Goal: Transaction & Acquisition: Subscribe to service/newsletter

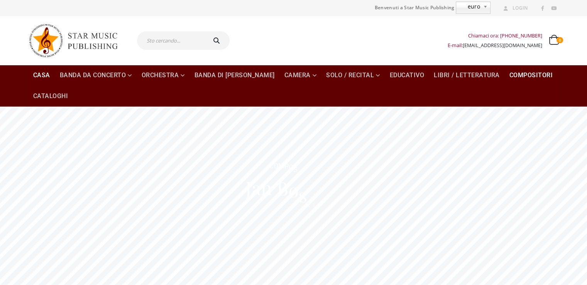
click at [509, 74] on font "Compositori" at bounding box center [531, 74] width 44 height 7
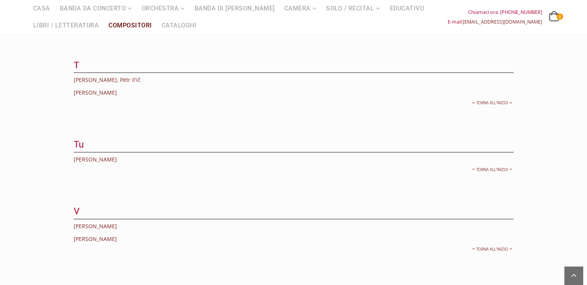
scroll to position [1930, 0]
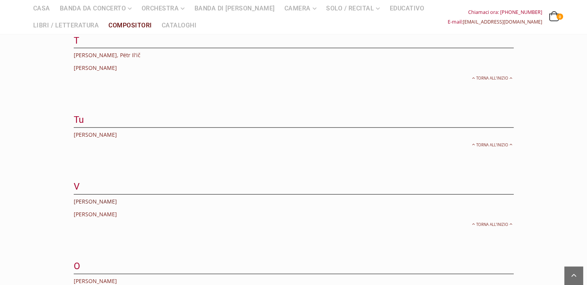
click at [101, 197] on font "Verdi, Giuseppe" at bounding box center [95, 200] width 43 height 7
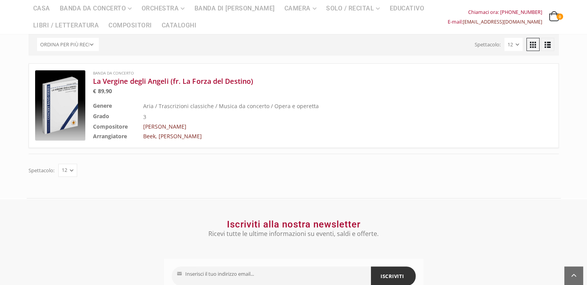
scroll to position [273, 0]
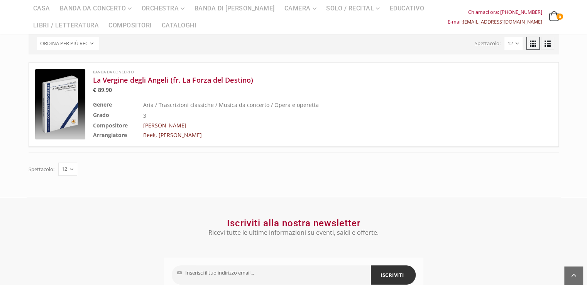
drag, startPoint x: 396, startPoint y: 255, endPoint x: 383, endPoint y: 257, distance: 13.6
click at [396, 271] on font "ISCRIVITI" at bounding box center [392, 274] width 24 height 7
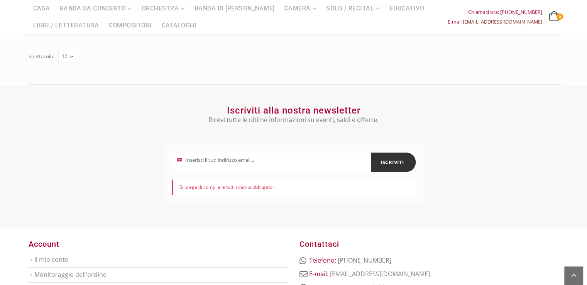
scroll to position [387, 0]
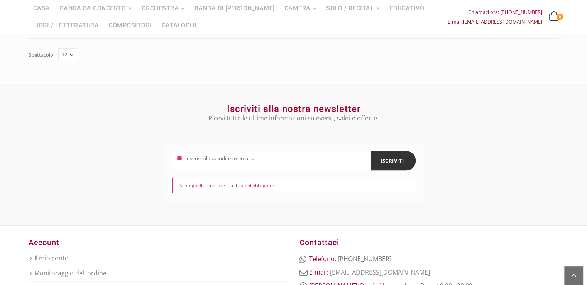
click at [236, 151] on input "La tua email" at bounding box center [271, 160] width 199 height 19
type input "carlopirola@tiscali.it"
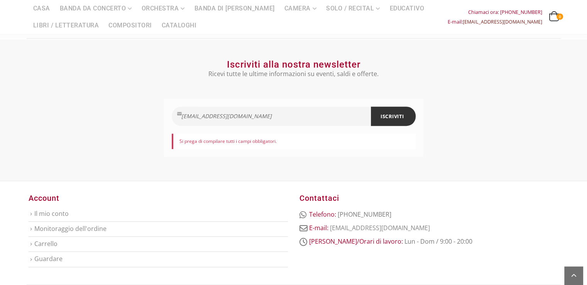
scroll to position [431, 0]
click at [387, 113] on font "ISCRIVITI" at bounding box center [392, 116] width 24 height 7
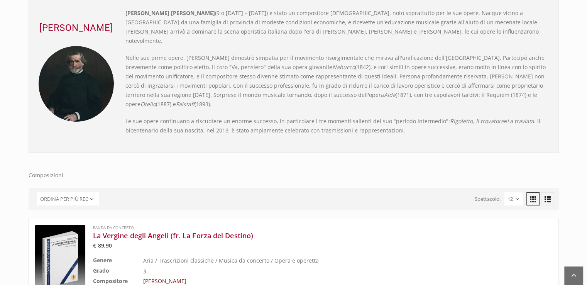
scroll to position [0, 0]
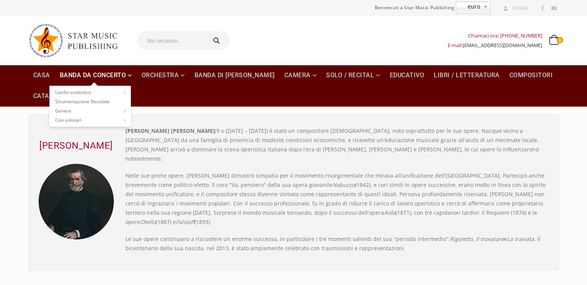
click at [87, 74] on font "Banda da concerto" at bounding box center [93, 74] width 66 height 7
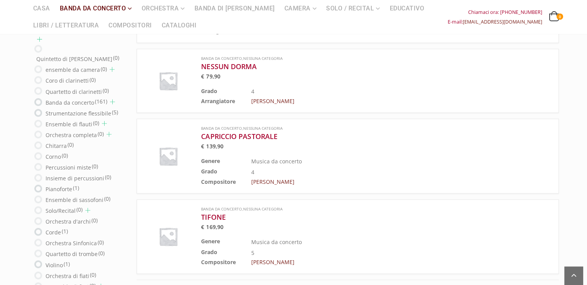
scroll to position [826, 0]
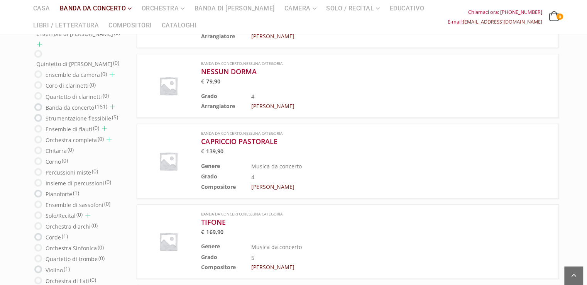
click at [55, 114] on font "Strumentazione flessibile" at bounding box center [79, 117] width 66 height 7
radio input "true"
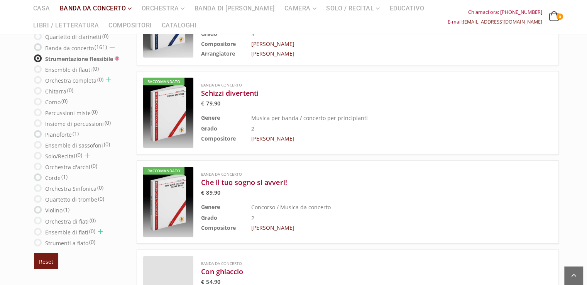
scroll to position [270, 0]
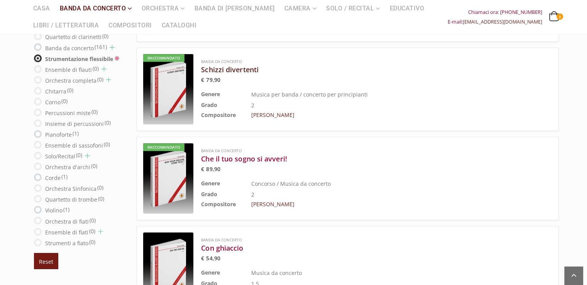
click at [210, 69] on font "Schizzi divertenti" at bounding box center [229, 69] width 57 height 9
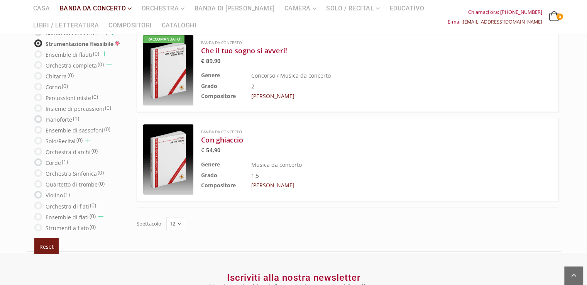
scroll to position [378, 0]
click at [59, 203] on font "Orchestra di fiati" at bounding box center [68, 206] width 44 height 7
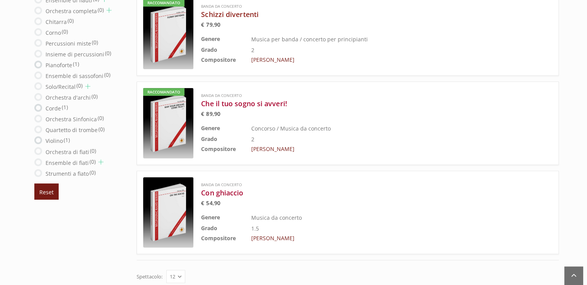
scroll to position [0, 0]
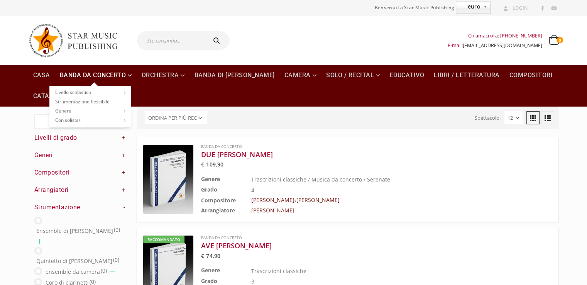
click at [93, 74] on font "Banda da concerto" at bounding box center [93, 74] width 66 height 7
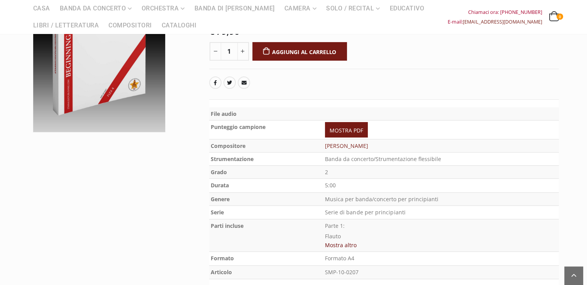
scroll to position [176, 0]
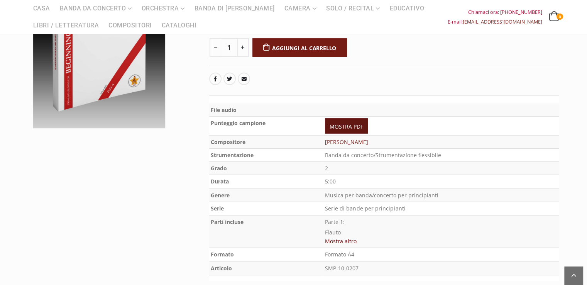
click at [340, 123] on font "MOSTRA PDF" at bounding box center [346, 126] width 34 height 7
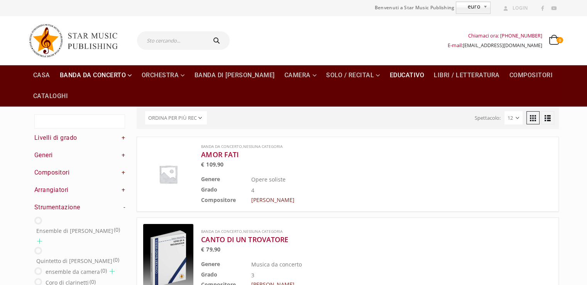
click at [390, 74] on font "Educativo" at bounding box center [407, 74] width 35 height 7
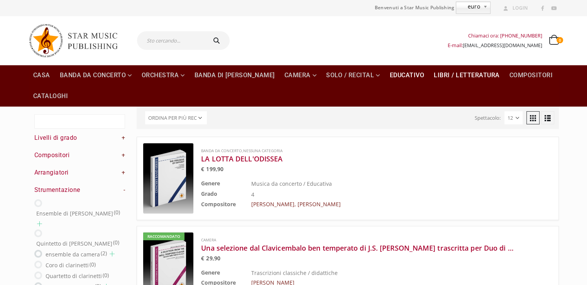
click at [441, 75] on font "Libri / Letteratura" at bounding box center [467, 74] width 66 height 7
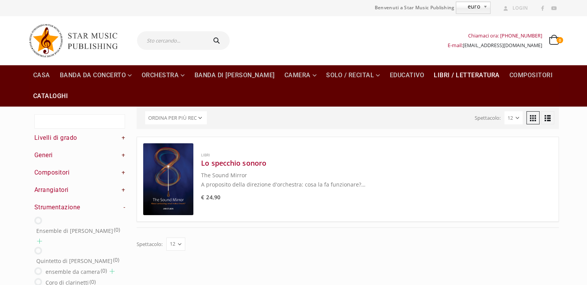
click at [42, 96] on font "Cataloghi" at bounding box center [50, 95] width 35 height 7
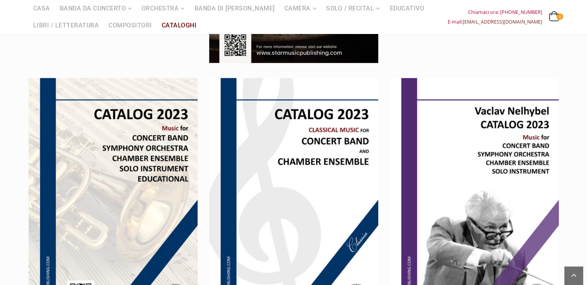
scroll to position [321, 0]
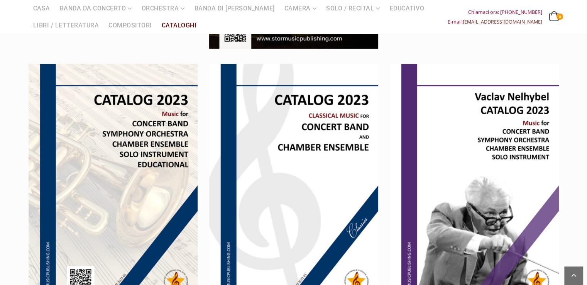
click at [321, 127] on img at bounding box center [293, 183] width 169 height 239
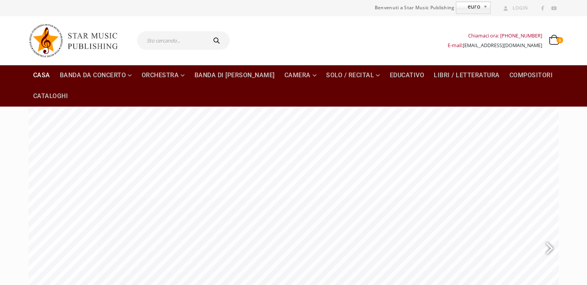
click at [41, 75] on font "Casa" at bounding box center [41, 74] width 17 height 7
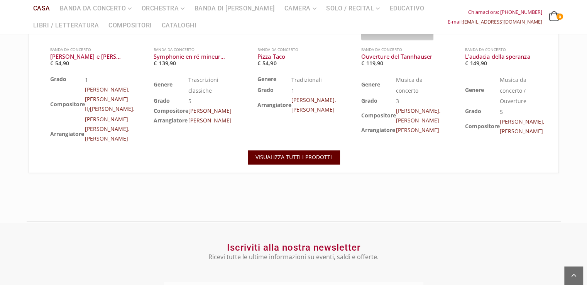
scroll to position [927, 0]
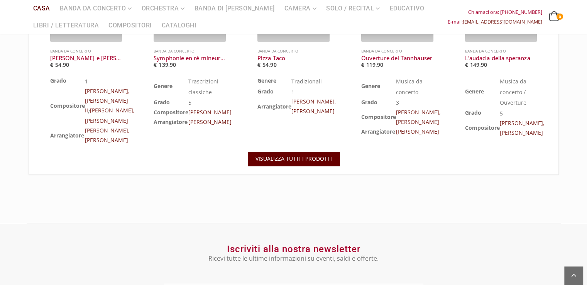
click at [304, 155] on font "VISUALIZZA TUTTI I PRODOTTI" at bounding box center [293, 158] width 76 height 7
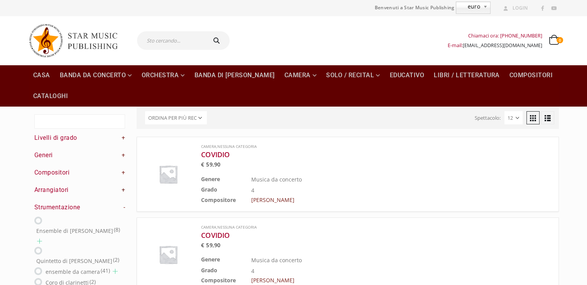
click at [122, 190] on font "+" at bounding box center [124, 189] width 4 height 7
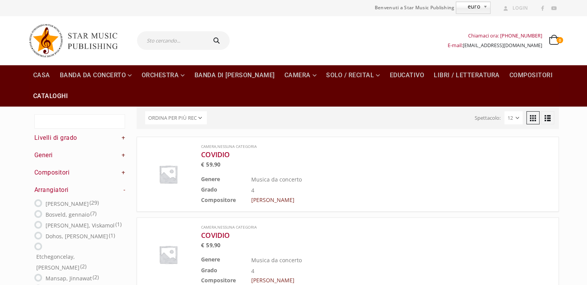
click at [52, 95] on font "Cataloghi" at bounding box center [50, 95] width 35 height 7
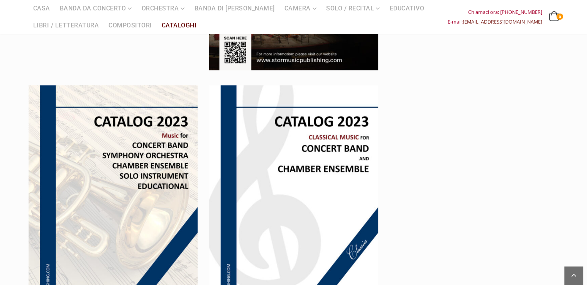
scroll to position [304, 0]
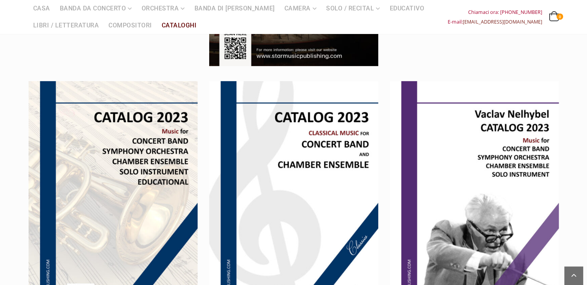
click at [122, 159] on img at bounding box center [113, 200] width 169 height 239
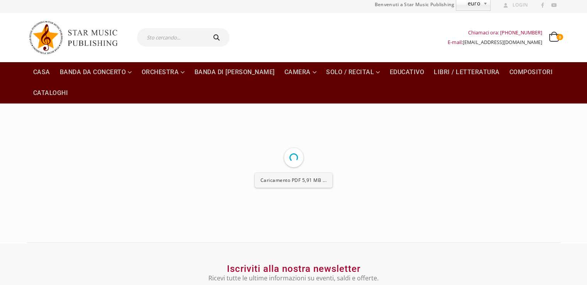
scroll to position [3, 0]
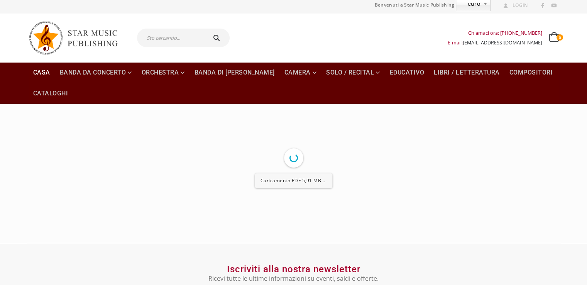
click at [39, 73] on font "Casa" at bounding box center [41, 72] width 17 height 7
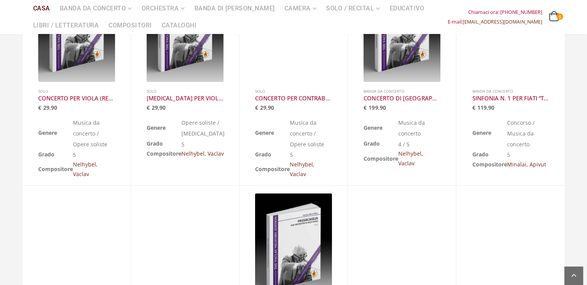
scroll to position [374, 0]
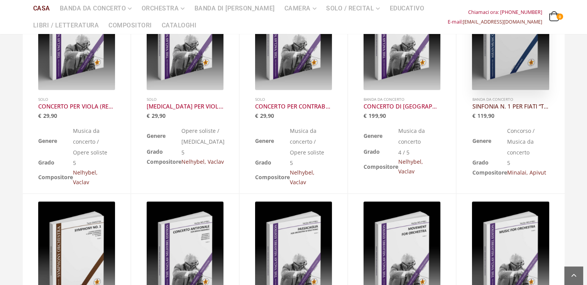
click at [495, 106] on font "SINFONIA N. 1 PER FIATI “TUTTI I MIEI STUDENTI" at bounding box center [536, 106] width 128 height 8
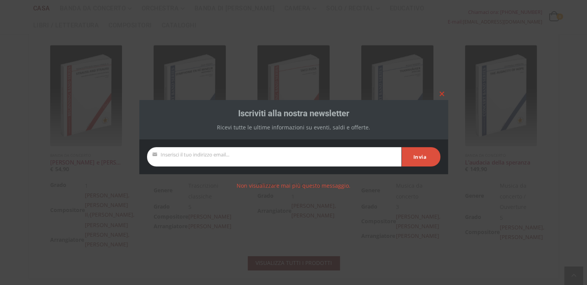
scroll to position [822, 0]
click at [228, 153] on input "La tua email" at bounding box center [274, 156] width 254 height 19
type input "[EMAIL_ADDRESS][DOMAIN_NAME]"
click at [424, 156] on font "Invia" at bounding box center [420, 156] width 14 height 7
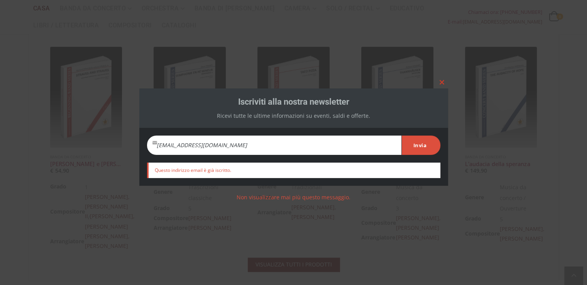
click at [441, 84] on span at bounding box center [442, 82] width 12 height 5
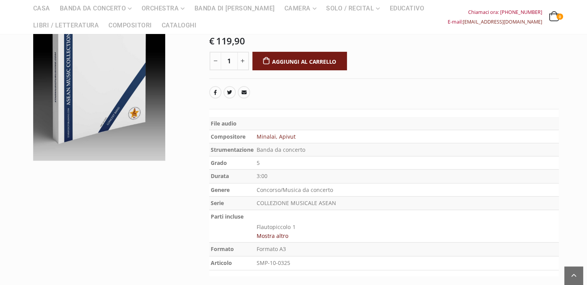
scroll to position [144, 0]
